Goal: Task Accomplishment & Management: Complete application form

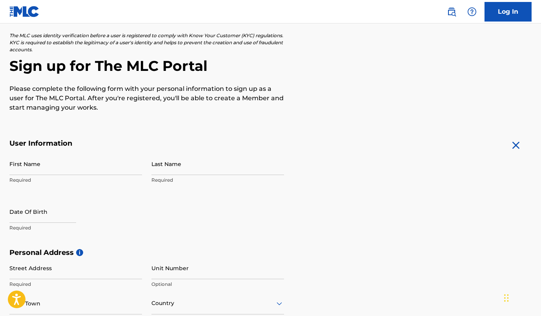
scroll to position [42, 0]
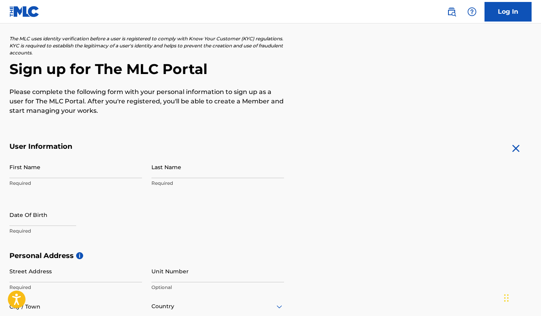
click at [32, 171] on input "First Name" at bounding box center [75, 167] width 133 height 22
type input "[PERSON_NAME]"
click at [171, 172] on input "Last Name" at bounding box center [217, 167] width 133 height 22
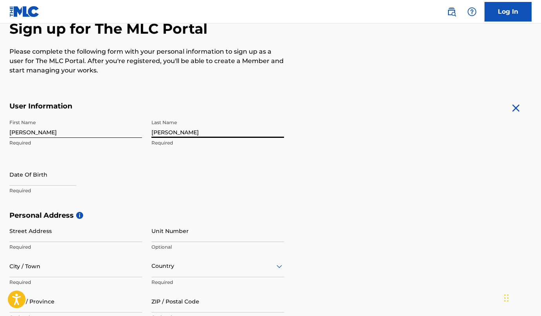
scroll to position [87, 0]
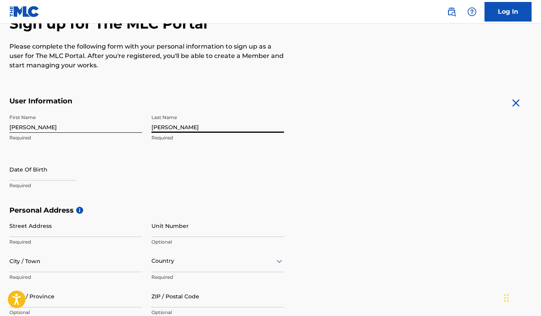
type input "[PERSON_NAME]"
select select "7"
select select "2025"
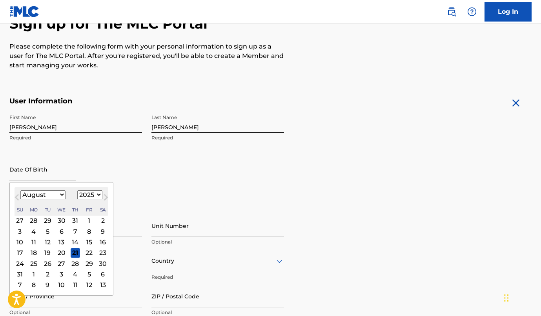
click at [49, 171] on input "text" at bounding box center [42, 169] width 67 height 22
click at [50, 192] on select "January February March April May June July August September October November De…" at bounding box center [42, 195] width 45 height 9
select select "1"
click at [20, 191] on select "January February March April May June July August September October November De…" at bounding box center [42, 195] width 45 height 9
click at [60, 265] on div "26" at bounding box center [61, 263] width 9 height 9
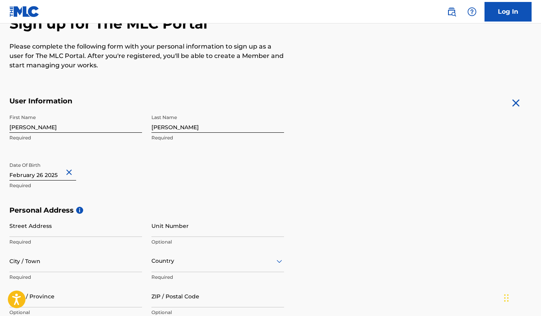
click at [52, 176] on input "text" at bounding box center [42, 169] width 67 height 22
select select "1"
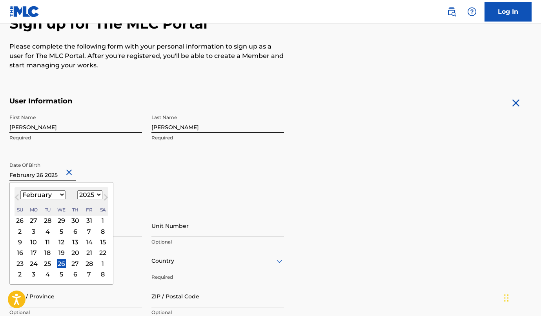
click at [92, 194] on select "1899 1900 1901 1902 1903 1904 1905 1906 1907 1908 1909 1910 1911 1912 1913 1914…" at bounding box center [89, 195] width 25 height 9
select select "2008"
click at [77, 191] on select "1899 1900 1901 1902 1903 1904 1905 1906 1907 1908 1909 1910 1911 1912 1913 1914…" at bounding box center [89, 195] width 25 height 9
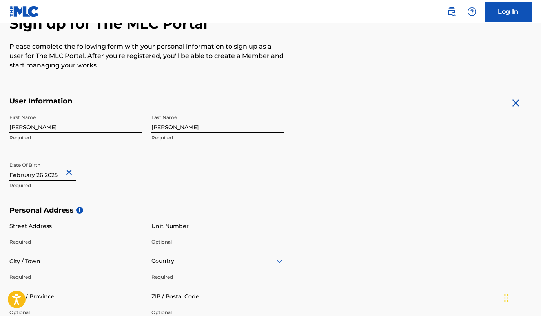
click at [171, 179] on div "First Name [PERSON_NAME] Required Last Name [PERSON_NAME] Required Date Of Birt…" at bounding box center [146, 159] width 275 height 96
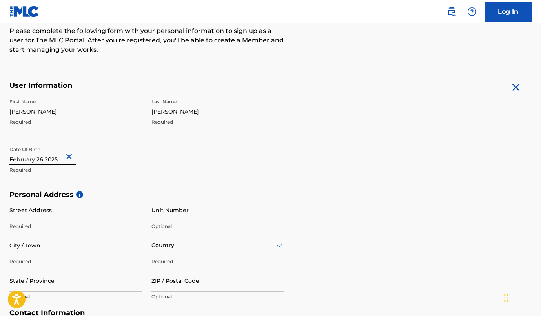
scroll to position [126, 0]
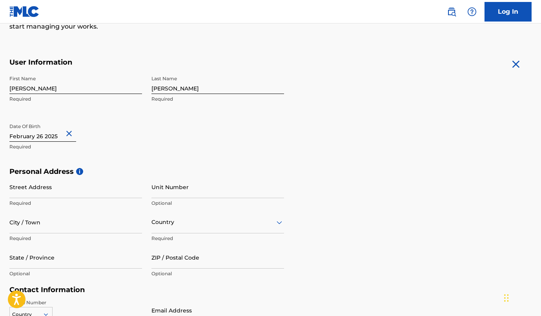
click at [93, 193] on input "Street Address" at bounding box center [75, 187] width 133 height 22
type input "[STREET_ADDRESS][PERSON_NAME]"
click at [27, 222] on input "City / Town" at bounding box center [75, 222] width 133 height 22
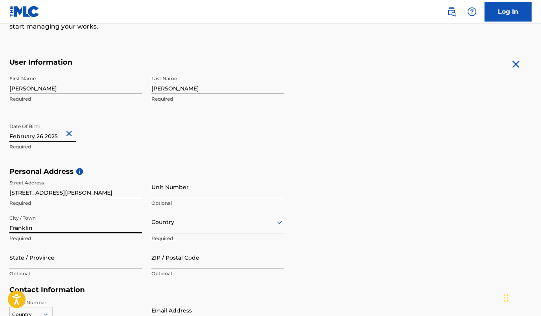
type input "Franklin"
click at [156, 225] on div "Country" at bounding box center [217, 222] width 133 height 22
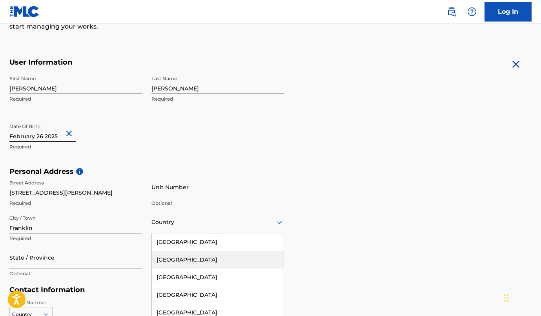
scroll to position [161, 0]
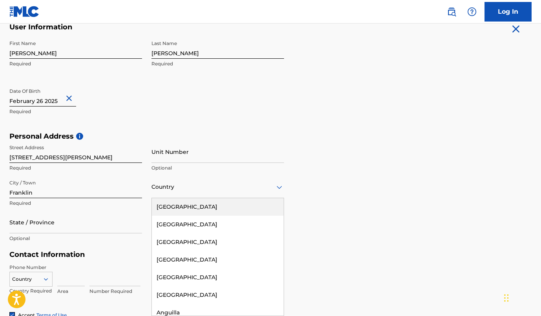
click at [162, 207] on div "[GEOGRAPHIC_DATA]" at bounding box center [218, 207] width 132 height 18
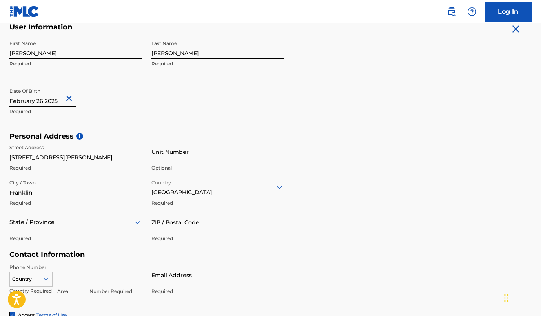
scroll to position [196, 0]
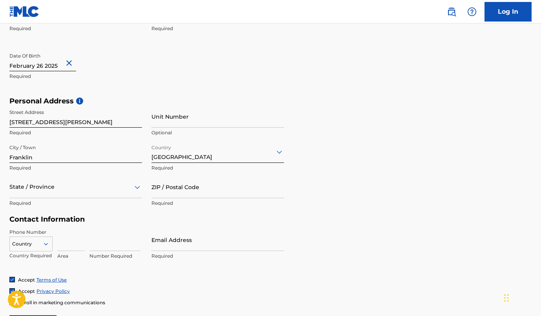
click at [34, 198] on div "State / Province" at bounding box center [75, 187] width 133 height 22
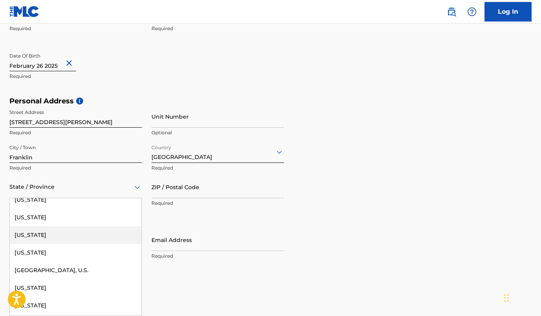
scroll to position [835, 0]
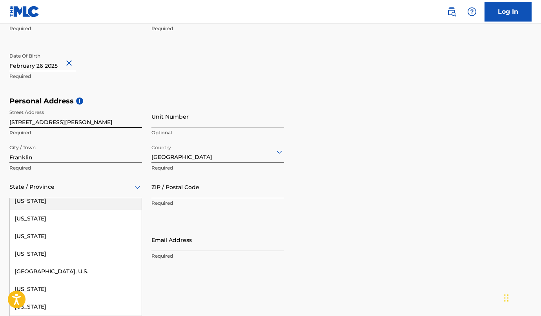
click at [32, 205] on div "[US_STATE]" at bounding box center [76, 202] width 132 height 18
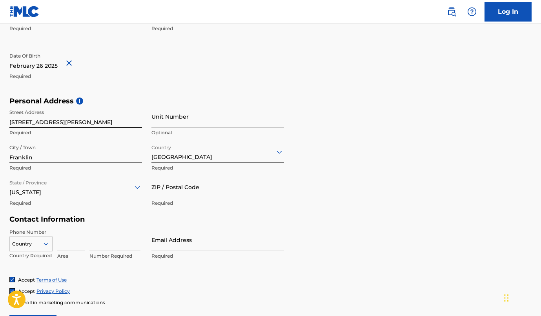
click at [369, 238] on form "User Information First Name [PERSON_NAME] Required Last Name [PERSON_NAME] Requ…" at bounding box center [270, 161] width 522 height 348
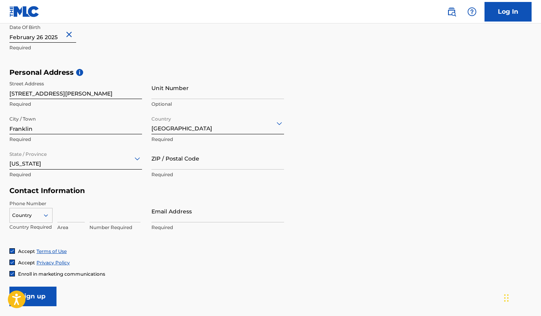
scroll to position [241, 0]
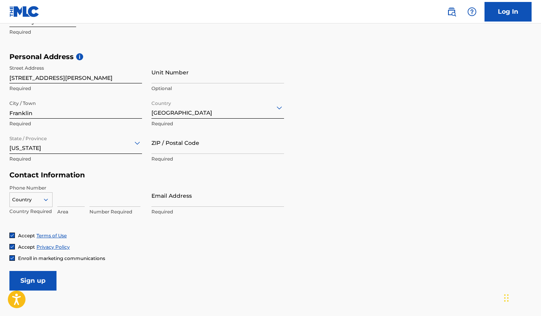
click at [70, 198] on input at bounding box center [70, 196] width 27 height 22
click at [113, 202] on input at bounding box center [114, 196] width 51 height 22
click at [71, 202] on input "615" at bounding box center [70, 196] width 27 height 22
type input "6"
click at [117, 201] on input at bounding box center [114, 196] width 51 height 22
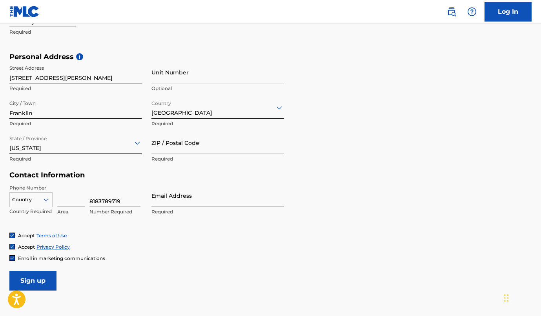
type input "8183789719"
click at [181, 196] on input "Email Address" at bounding box center [217, 196] width 133 height 22
click at [326, 131] on div "Personal Address i Street Address [STREET_ADDRESS][PERSON_NAME] Required Unit N…" at bounding box center [270, 112] width 522 height 119
click at [161, 203] on input "Email Address" at bounding box center [217, 196] width 133 height 22
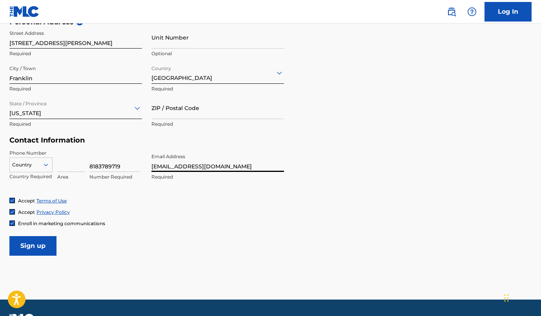
scroll to position [284, 0]
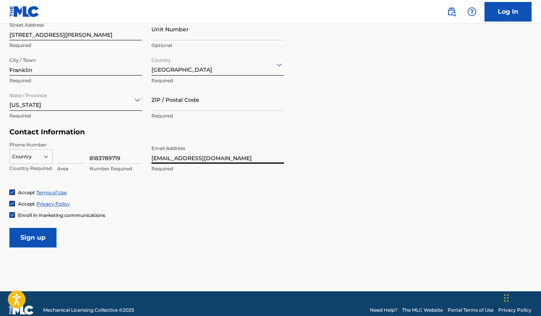
type input "[EMAIL_ADDRESS][DOMAIN_NAME]"
click at [27, 243] on input "Sign up" at bounding box center [32, 238] width 47 height 20
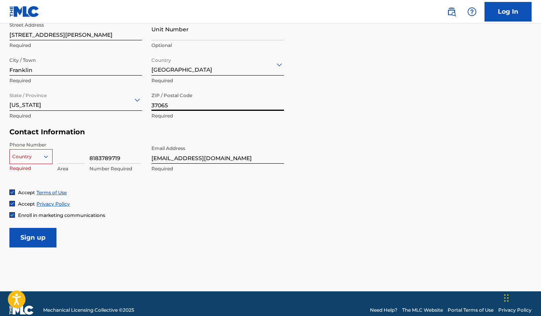
type input "37065"
click at [29, 153] on div at bounding box center [31, 157] width 42 height 9
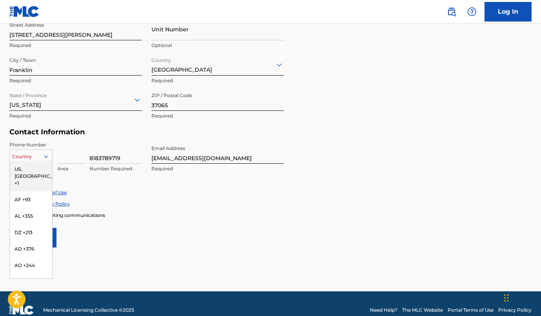
click at [25, 173] on div "US, [GEOGRAPHIC_DATA] +1" at bounding box center [31, 176] width 42 height 31
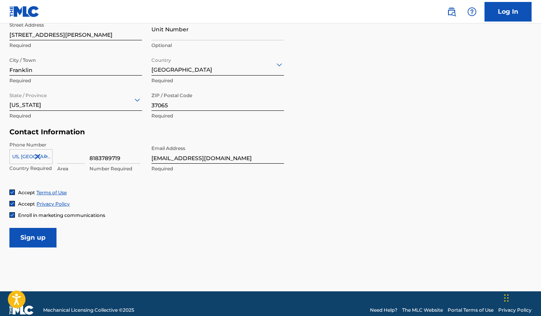
click at [26, 153] on div at bounding box center [31, 157] width 42 height 9
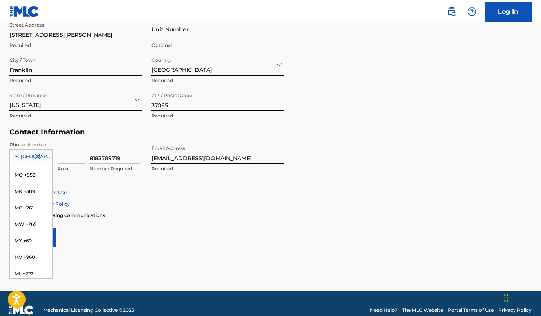
scroll to position [1903, 0]
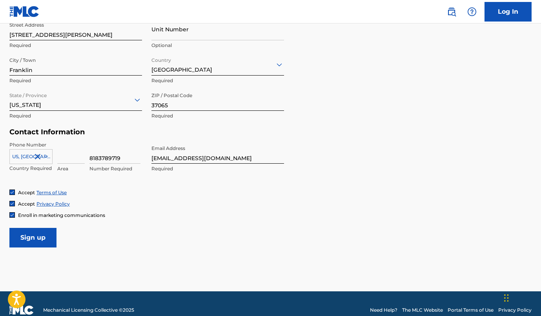
click at [136, 259] on main "The MLC uses identity verification before a user is registered to comply with K…" at bounding box center [270, 16] width 541 height 552
click at [48, 238] on input "Sign up" at bounding box center [32, 238] width 47 height 20
type input "1"
click at [9, 228] on input "Sign up" at bounding box center [32, 238] width 47 height 20
type input "818"
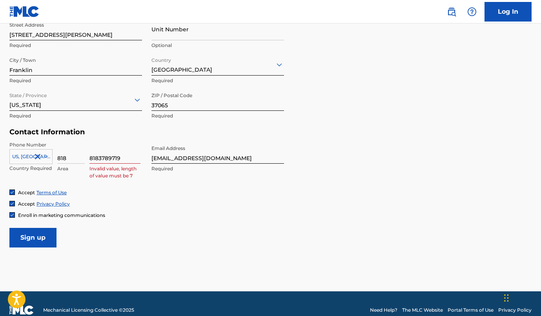
click at [112, 156] on input "8183789719" at bounding box center [114, 153] width 51 height 22
click at [98, 156] on input "8183789719" at bounding box center [114, 153] width 51 height 22
type input "3789719"
click at [33, 239] on input "Sign up" at bounding box center [32, 238] width 47 height 20
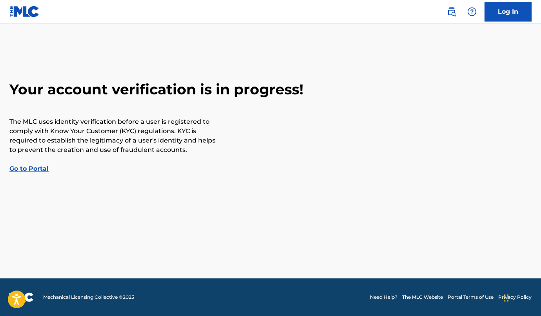
click at [22, 167] on link "Go to Portal" at bounding box center [28, 168] width 39 height 7
